Goal: Task Accomplishment & Management: Manage account settings

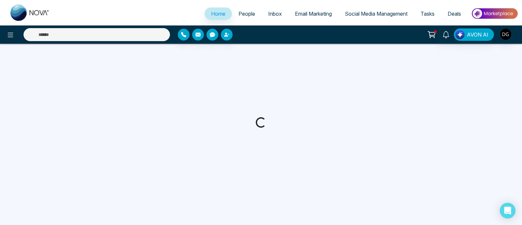
select select "*"
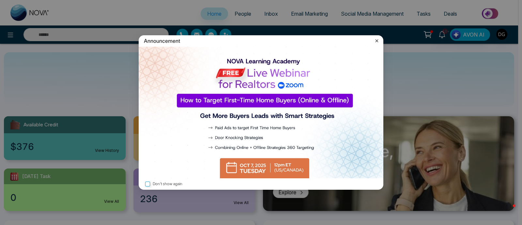
click at [298, 95] on img at bounding box center [261, 112] width 244 height 131
click at [376, 40] on icon at bounding box center [376, 40] width 3 height 3
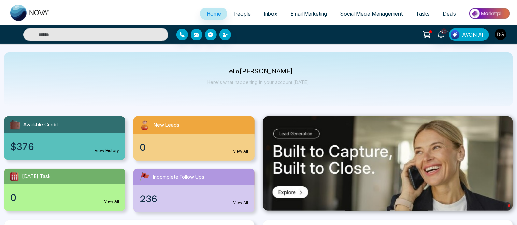
click at [500, 35] on img "button" at bounding box center [501, 34] width 11 height 11
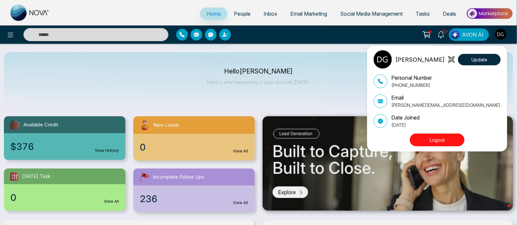
click at [430, 139] on button "Logout" at bounding box center [437, 139] width 55 height 13
